Goal: Go to known website: Access a specific website the user already knows

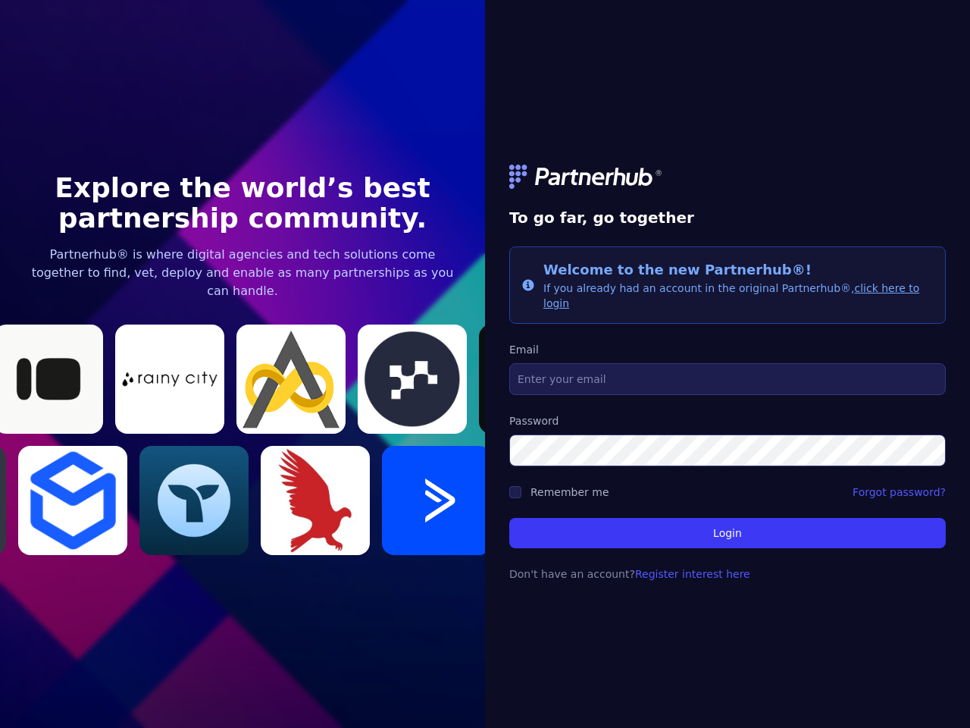
click at [728, 184] on link at bounding box center [727, 177] width 437 height 24
